Goal: Task Accomplishment & Management: Use online tool/utility

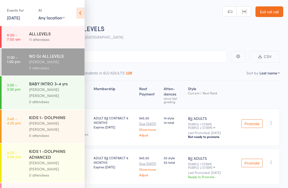
click at [30, 99] on div "0 attendees" at bounding box center [54, 102] width 51 height 6
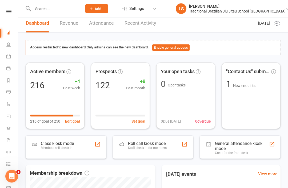
scroll to position [4, 0]
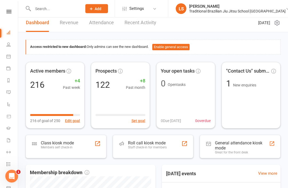
click at [154, 146] on div "Staff check-in for members" at bounding box center [147, 148] width 39 height 4
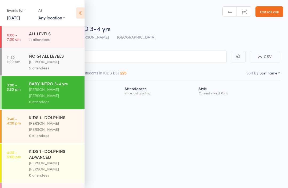
click at [80, 15] on icon at bounding box center [80, 12] width 8 height 11
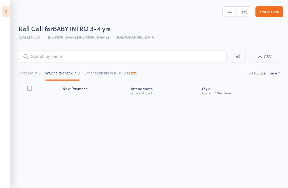
click at [5, 9] on icon at bounding box center [6, 11] width 8 height 11
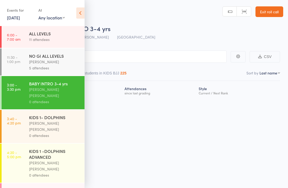
click at [54, 120] on div "[PERSON_NAME] [PERSON_NAME]" at bounding box center [54, 126] width 51 height 12
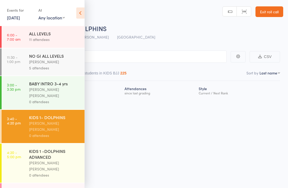
click at [80, 11] on icon at bounding box center [80, 12] width 8 height 11
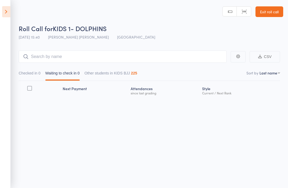
click at [44, 50] on main "CSV Checked in 0 Waiting to check in 0 Other students in KIDS BJJ 225 Sort by L…" at bounding box center [144, 82] width 288 height 79
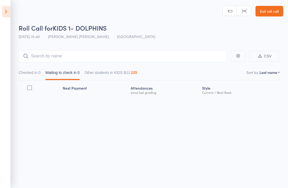
scroll to position [1, 0]
click at [80, 60] on input "search" at bounding box center [123, 56] width 208 height 12
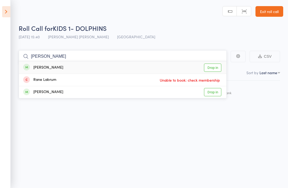
type input "Luna rae"
click at [75, 65] on div "luna rae Drop in" at bounding box center [122, 68] width 207 height 12
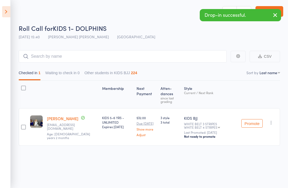
click at [25, 118] on div at bounding box center [23, 127] width 9 height 38
click at [22, 125] on div at bounding box center [23, 127] width 5 height 5
click at [22, 126] on input "checkbox" at bounding box center [22, 126] width 0 height 0
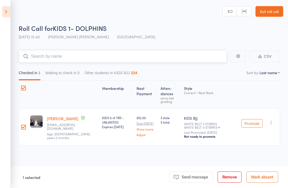
click at [89, 55] on input "search" at bounding box center [123, 56] width 208 height 12
click at [4, 13] on icon at bounding box center [6, 11] width 8 height 11
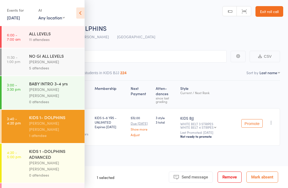
click at [31, 120] on div "[PERSON_NAME] [PERSON_NAME]" at bounding box center [54, 126] width 51 height 12
click at [35, 120] on div "[PERSON_NAME] [PERSON_NAME]" at bounding box center [54, 126] width 51 height 12
click at [127, 31] on div "Roll Call for KIDS 1- DOLPHINS" at bounding box center [151, 28] width 264 height 9
click at [77, 16] on icon at bounding box center [80, 12] width 8 height 11
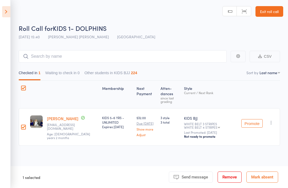
click at [23, 125] on label at bounding box center [23, 128] width 5 height 6
click at [22, 126] on input "checkbox" at bounding box center [22, 126] width 0 height 0
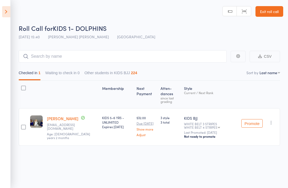
click at [8, 12] on icon at bounding box center [6, 11] width 8 height 11
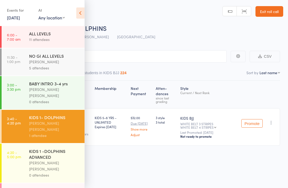
click at [62, 92] on div "[PERSON_NAME] [PERSON_NAME]" at bounding box center [54, 93] width 51 height 12
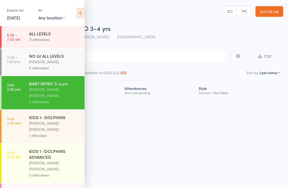
click at [45, 120] on div "[PERSON_NAME] [PERSON_NAME]" at bounding box center [54, 126] width 51 height 12
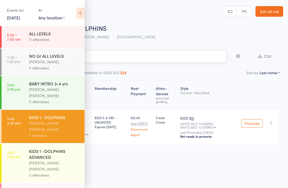
click at [169, 57] on input "search" at bounding box center [117, 56] width 218 height 12
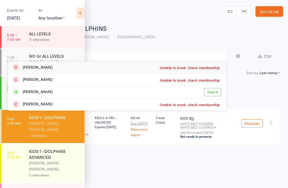
click at [77, 11] on icon at bounding box center [80, 12] width 8 height 11
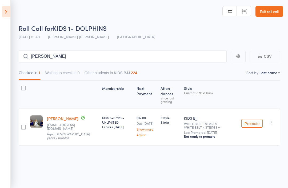
click at [109, 48] on main "Finn CSV Checked in 1 Waiting to check in 0 Other students in KIDS BJJ 224 Sort…" at bounding box center [144, 105] width 288 height 127
click at [101, 57] on input "Finn" at bounding box center [123, 56] width 208 height 12
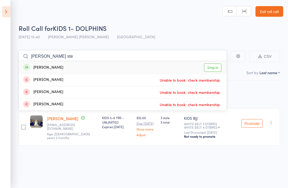
type input "Finn ste"
click at [89, 67] on div "Finn Stevens Drop in" at bounding box center [122, 68] width 207 height 12
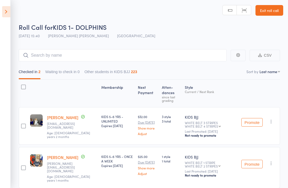
click at [274, 152] on div "Promote Undo check-in Promote Send message Add Note Add Task Add Flag Remove Ma…" at bounding box center [259, 167] width 41 height 41
click at [271, 161] on icon "button" at bounding box center [270, 163] width 5 height 5
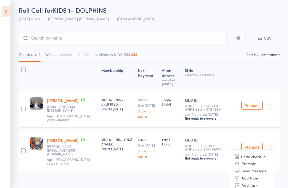
scroll to position [20, 0]
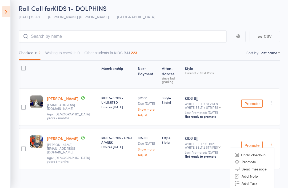
click at [211, 168] on html "Drop-in successful. Roll Call for KIDS 1- DOLPHINS 11 Sep 15:40 Miguel Alencar …" at bounding box center [144, 74] width 288 height 188
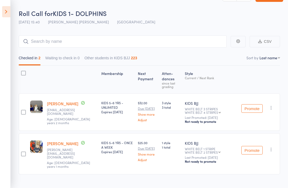
scroll to position [15, 0]
click at [110, 59] on button "Other students in KIDS BJJ 223" at bounding box center [110, 59] width 53 height 12
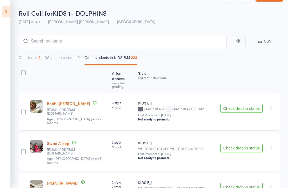
click at [32, 60] on button "Checked in 2" at bounding box center [30, 59] width 22 height 12
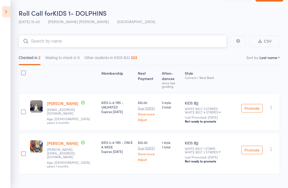
click at [47, 40] on input "search" at bounding box center [123, 41] width 208 height 12
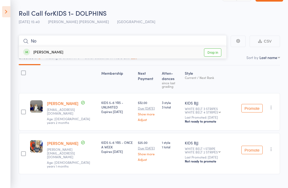
type input "No"
click at [217, 53] on link "Drop in" at bounding box center [212, 52] width 17 height 8
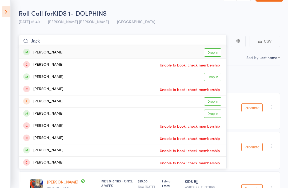
type input "Jack"
click at [213, 52] on link "Drop in" at bounding box center [212, 52] width 17 height 8
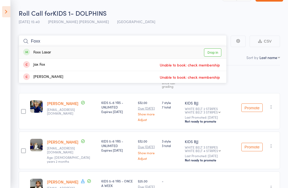
type input "Foxx"
click at [217, 52] on link "Drop in" at bounding box center [212, 52] width 17 height 8
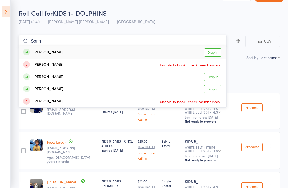
type input "Sonn"
click at [39, 53] on div "[PERSON_NAME]" at bounding box center [43, 53] width 40 height 6
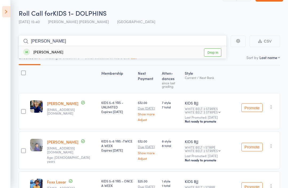
type input "Stiles"
click at [213, 54] on link "Drop in" at bounding box center [212, 52] width 17 height 8
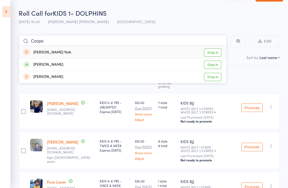
type input "Coope"
click at [64, 69] on div "Cooper Norris Drop in" at bounding box center [122, 65] width 207 height 12
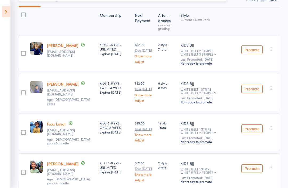
scroll to position [0, 0]
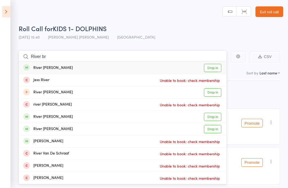
type input "River br"
click at [84, 67] on div "River bruce Drop in" at bounding box center [122, 68] width 207 height 12
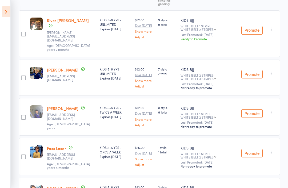
scroll to position [17, 0]
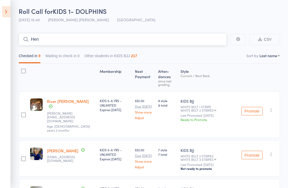
type input "Henr"
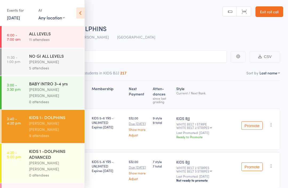
click at [80, 18] on icon at bounding box center [80, 12] width 8 height 11
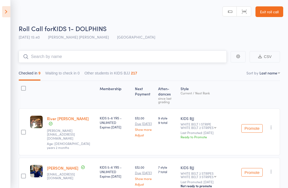
click at [46, 63] on input "search" at bounding box center [123, 57] width 208 height 12
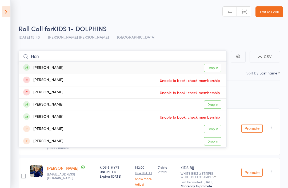
type input "Hen"
click at [212, 69] on link "Drop in" at bounding box center [212, 68] width 17 height 8
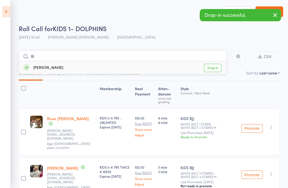
type input "Ili"
click at [212, 64] on link "Drop in" at bounding box center [212, 68] width 17 height 8
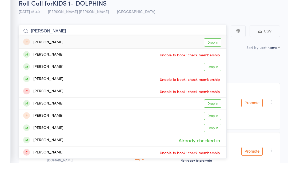
type input "Luca"
click at [35, 102] on div "Luca Trayfoot" at bounding box center [43, 105] width 40 height 6
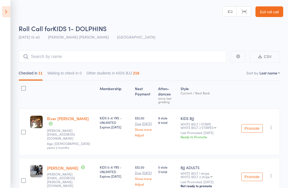
click at [2, 15] on icon at bounding box center [6, 11] width 8 height 11
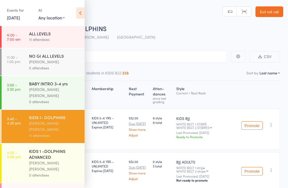
click at [48, 148] on div "KIDS 1 -DOLPHINS ADVANCED" at bounding box center [54, 154] width 51 height 12
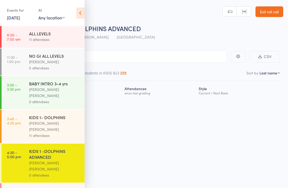
click at [82, 8] on icon at bounding box center [80, 12] width 8 height 11
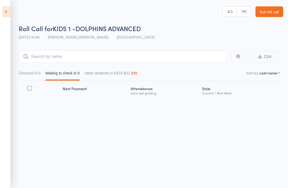
click at [10, 9] on icon at bounding box center [6, 11] width 8 height 11
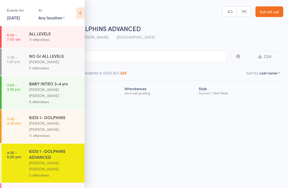
click at [36, 120] on div "[PERSON_NAME] [PERSON_NAME]" at bounding box center [54, 126] width 51 height 12
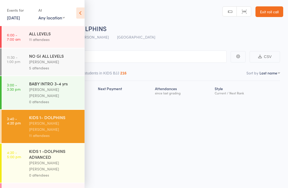
click at [80, 12] on icon at bounding box center [80, 12] width 8 height 11
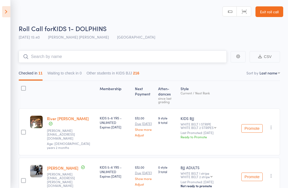
click at [43, 54] on input "search" at bounding box center [123, 57] width 208 height 12
type input "[PERSON_NAME]"
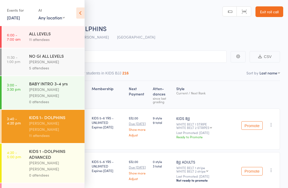
click at [81, 14] on icon at bounding box center [80, 12] width 8 height 11
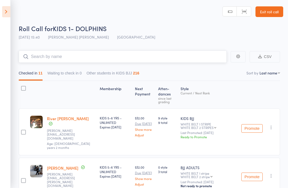
click at [154, 56] on input "search" at bounding box center [123, 57] width 208 height 12
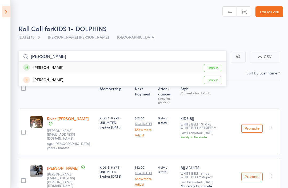
type input "Arlo"
click at [217, 70] on link "Drop in" at bounding box center [212, 68] width 17 height 8
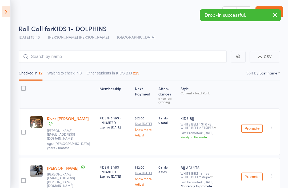
click at [14, 15] on header "Roll Call for KIDS 1- DOLPHINS 11 Sep 15:40 Miguel Alencar Flores Junior Gold C…" at bounding box center [144, 21] width 288 height 43
click at [5, 15] on icon at bounding box center [6, 11] width 8 height 11
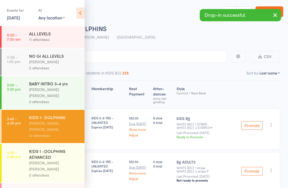
click at [63, 148] on div "KIDS 1 -DOLPHINS ADVANCED" at bounding box center [54, 154] width 51 height 12
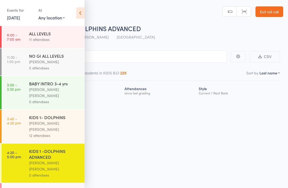
click at [82, 9] on icon at bounding box center [80, 12] width 8 height 11
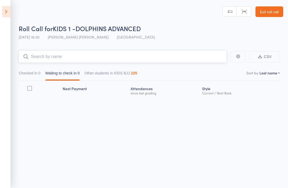
click at [108, 52] on input "search" at bounding box center [123, 57] width 208 height 12
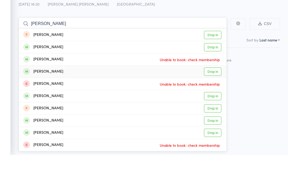
type input "Luca"
click at [215, 101] on link "Drop in" at bounding box center [212, 105] width 17 height 8
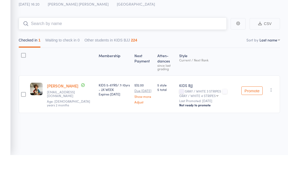
click at [107, 51] on input "search" at bounding box center [123, 57] width 208 height 12
click at [104, 51] on input "search" at bounding box center [123, 57] width 208 height 12
click at [103, 51] on input "search" at bounding box center [123, 57] width 208 height 12
click at [101, 51] on input "search" at bounding box center [123, 57] width 208 height 12
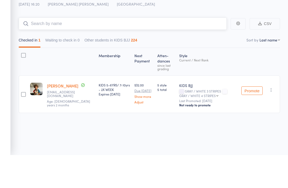
click at [85, 51] on input "search" at bounding box center [123, 57] width 208 height 12
click at [84, 51] on input "search" at bounding box center [123, 57] width 208 height 12
click at [82, 51] on input "search" at bounding box center [123, 57] width 208 height 12
click at [83, 51] on input "search" at bounding box center [123, 57] width 208 height 12
click at [108, 51] on input "search" at bounding box center [123, 57] width 208 height 12
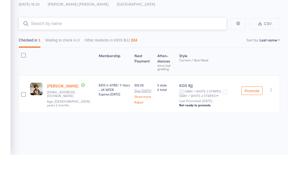
click at [105, 51] on input "search" at bounding box center [123, 57] width 208 height 12
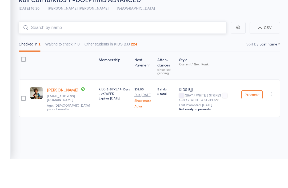
click at [65, 51] on input "search" at bounding box center [123, 57] width 208 height 12
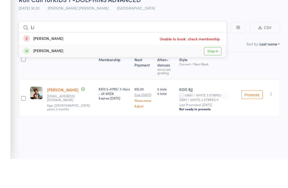
type input "Li"
click at [55, 74] on div "Liam Sparke Drop in" at bounding box center [122, 80] width 207 height 12
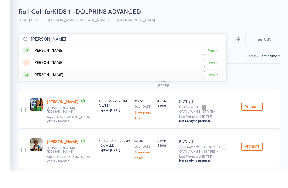
type input "Eli"
click at [149, 87] on div "Elias Sparke Drop in" at bounding box center [122, 93] width 207 height 12
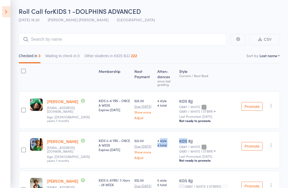
click at [9, 14] on icon at bounding box center [6, 11] width 8 height 11
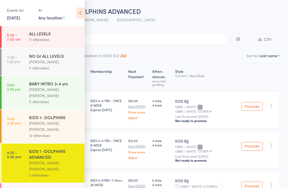
click at [35, 115] on div "KIDS 1- DOLPHINS" at bounding box center [54, 118] width 51 height 6
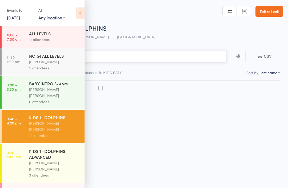
scroll to position [4, 0]
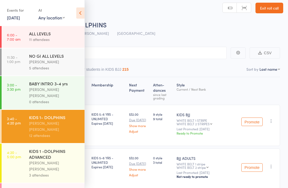
click at [82, 12] on icon at bounding box center [80, 12] width 8 height 11
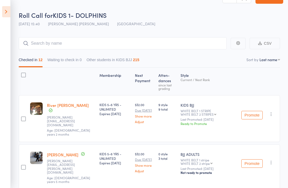
scroll to position [14, 0]
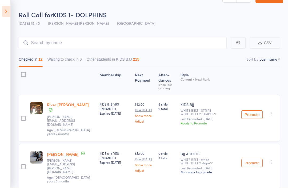
click at [9, 10] on icon at bounding box center [6, 11] width 8 height 11
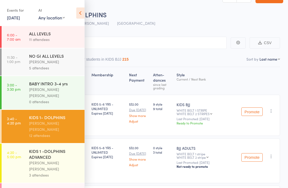
click at [45, 148] on div "KIDS 1 -DOLPHINS ADVANCED" at bounding box center [54, 154] width 51 height 12
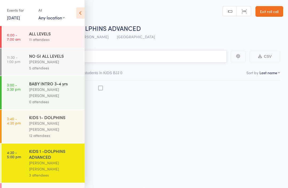
scroll to position [4, 0]
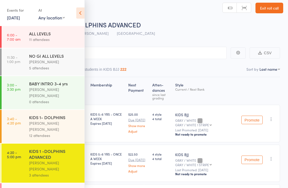
click at [81, 13] on icon at bounding box center [80, 12] width 8 height 11
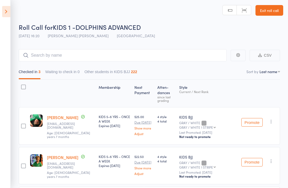
scroll to position [0, 0]
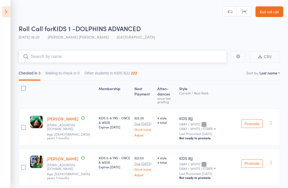
click at [74, 63] on input "search" at bounding box center [123, 57] width 208 height 12
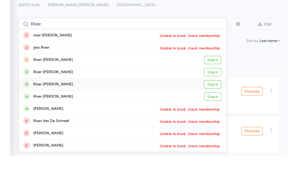
type input "River"
click at [68, 111] on div "River Kelly Drop in" at bounding box center [122, 117] width 207 height 12
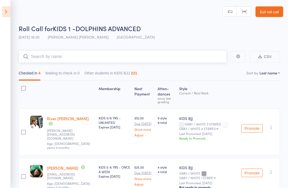
click at [60, 54] on input "search" at bounding box center [123, 57] width 208 height 12
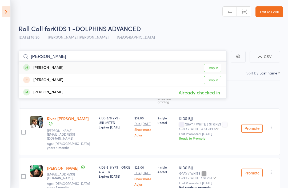
type input "Eli"
click at [213, 67] on link "Drop in" at bounding box center [212, 68] width 17 height 8
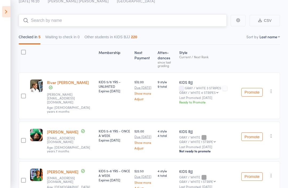
scroll to position [36, 0]
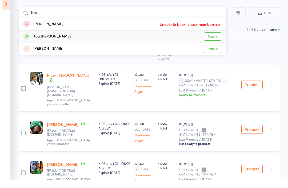
type input "Koa"
click at [211, 40] on link "Drop in" at bounding box center [212, 44] width 17 height 8
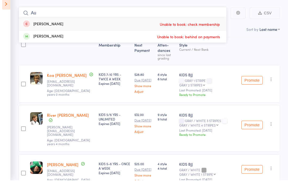
type input "A"
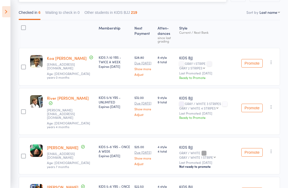
scroll to position [17, 0]
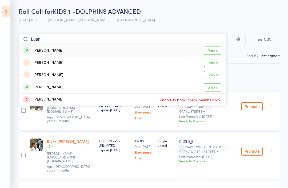
type input "Luan"
click at [213, 49] on link "Drop in" at bounding box center [212, 51] width 17 height 8
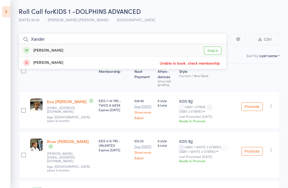
type input "Xander"
click at [211, 51] on link "Drop in" at bounding box center [212, 51] width 17 height 8
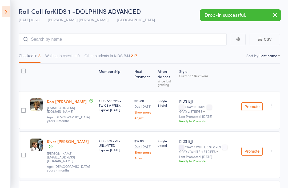
click at [6, 11] on icon at bounding box center [6, 11] width 8 height 11
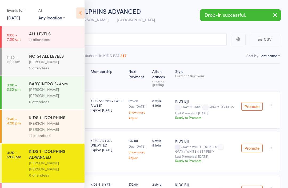
scroll to position [0, 0]
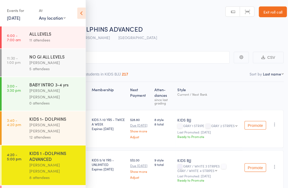
click at [36, 120] on div "[PERSON_NAME] [PERSON_NAME]" at bounding box center [54, 126] width 51 height 12
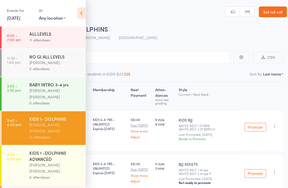
click at [80, 15] on icon at bounding box center [80, 12] width 8 height 11
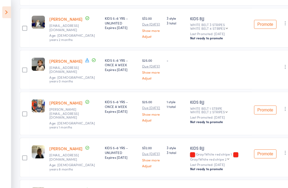
scroll to position [400, 0]
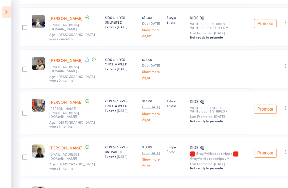
click at [251, 181] on button "Promote" at bounding box center [251, 185] width 21 height 9
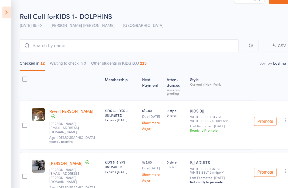
scroll to position [13, 0]
click at [251, 113] on button "Promote" at bounding box center [251, 115] width 21 height 9
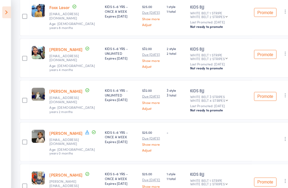
scroll to position [331, 0]
click at [53, 124] on link "[PERSON_NAME]" at bounding box center [62, 127] width 31 height 6
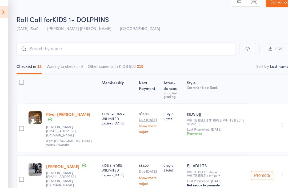
scroll to position [0, 0]
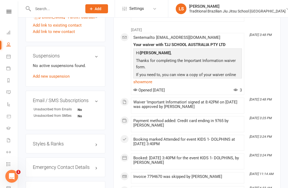
scroll to position [347, 0]
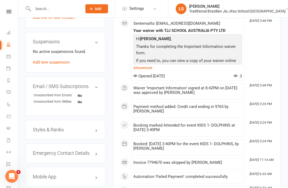
click at [42, 127] on h3 "Styles & Ranks" at bounding box center [65, 129] width 65 height 5
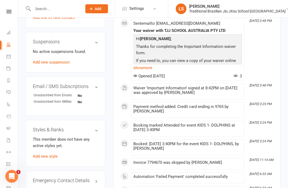
click at [38, 154] on link "Add new style" at bounding box center [45, 156] width 25 height 5
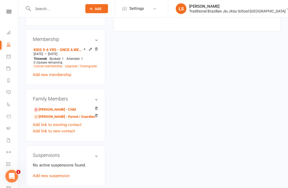
scroll to position [45, 0]
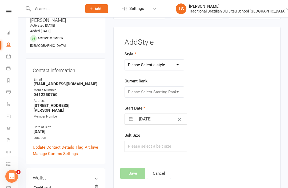
click at [168, 60] on select "Please Select a style BJJ ADULTS HOLLIDAYS KIDS BJJ" at bounding box center [154, 65] width 59 height 11
select select "2859"
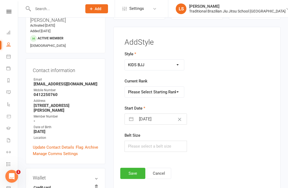
click at [177, 90] on select "Please Select Starting Rank WHITE BELT WHITE BELT 1 STRIPE WHITE BELT 2 STRIPES…" at bounding box center [154, 92] width 59 height 11
select select "30415"
click at [151, 117] on input "11 Sep 2025" at bounding box center [161, 119] width 51 height 11
select select "7"
select select "2025"
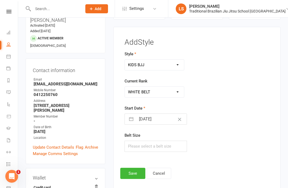
select select "8"
select select "2025"
select select "9"
select select "2025"
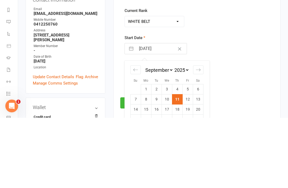
click at [136, 138] on icon "Move backward to switch to the previous month." at bounding box center [135, 140] width 5 height 5
select select "6"
select select "2025"
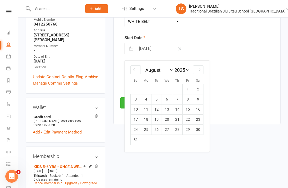
click at [144, 121] on td "18" at bounding box center [146, 120] width 10 height 10
type input "18 Aug 2025"
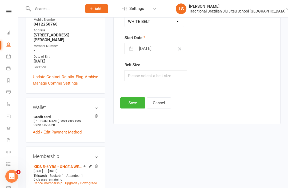
click at [137, 99] on button "Save" at bounding box center [132, 102] width 25 height 11
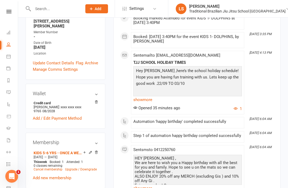
scroll to position [0, 0]
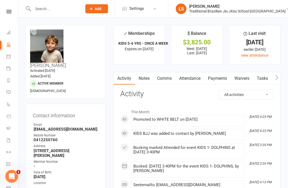
click at [190, 77] on link "Attendance" at bounding box center [189, 78] width 29 height 12
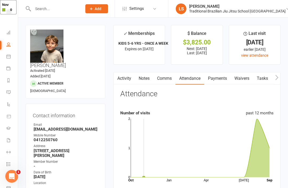
click at [256, 126] on icon at bounding box center [200, 148] width 139 height 59
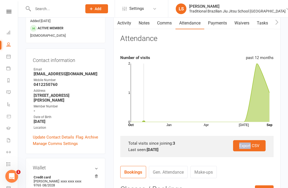
scroll to position [45, 0]
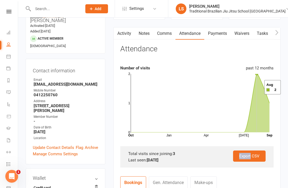
click at [257, 88] on icon at bounding box center [200, 103] width 139 height 59
click at [257, 87] on icon at bounding box center [200, 103] width 139 height 59
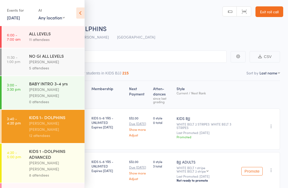
click at [43, 160] on div "[PERSON_NAME] [PERSON_NAME]" at bounding box center [54, 166] width 51 height 12
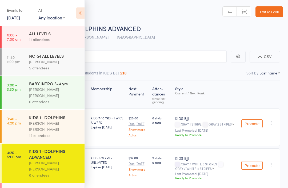
click at [83, 14] on icon at bounding box center [80, 12] width 8 height 11
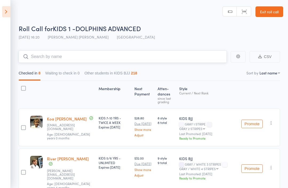
click at [59, 55] on input "search" at bounding box center [123, 57] width 208 height 12
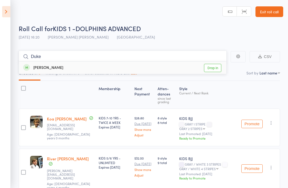
type input "Duke"
click at [42, 74] on div "[PERSON_NAME] Drop in" at bounding box center [122, 68] width 207 height 12
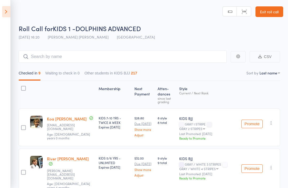
click at [4, 14] on icon at bounding box center [6, 11] width 8 height 11
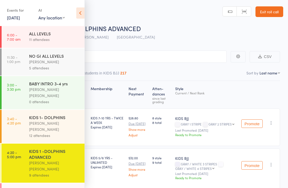
click at [47, 115] on div "KIDS 1- DOLPHINS" at bounding box center [54, 118] width 51 height 6
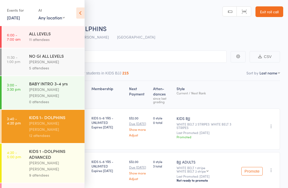
click at [83, 9] on icon at bounding box center [80, 12] width 8 height 11
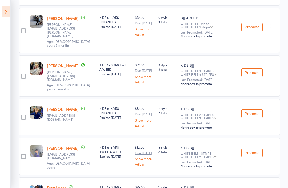
scroll to position [153, 0]
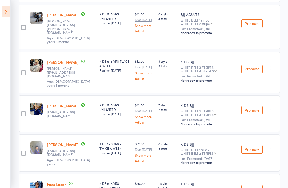
click at [258, 145] on button "Promote" at bounding box center [251, 149] width 21 height 9
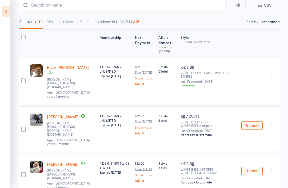
click at [8, 11] on icon at bounding box center [6, 11] width 8 height 11
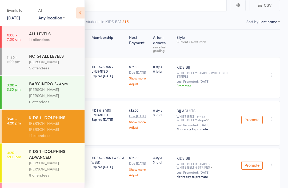
scroll to position [51, 0]
click at [47, 148] on div "KIDS 1 -DOLPHINS ADVANCED" at bounding box center [54, 154] width 51 height 12
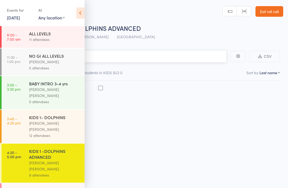
scroll to position [4, 0]
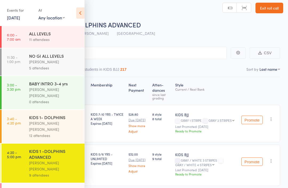
click at [79, 14] on icon at bounding box center [80, 12] width 8 height 11
